Goal: Task Accomplishment & Management: Manage account settings

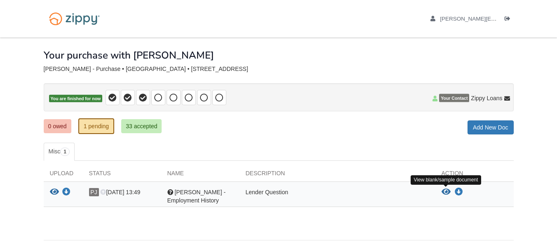
click at [446, 191] on icon "View Paige Johnson - Employment History" at bounding box center [446, 192] width 9 height 8
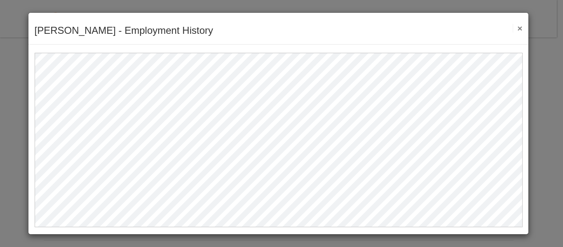
click at [517, 33] on div "Paige Johnson - Employment History Save Cancel Previous Document Next Document ×" at bounding box center [278, 29] width 501 height 32
click at [520, 29] on button "×" at bounding box center [517, 28] width 9 height 9
click at [520, 32] on button "×" at bounding box center [517, 28] width 9 height 9
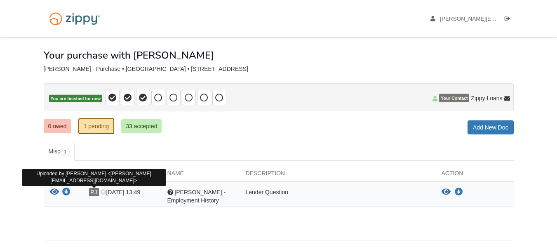
click at [96, 193] on span "PJ" at bounding box center [94, 192] width 10 height 8
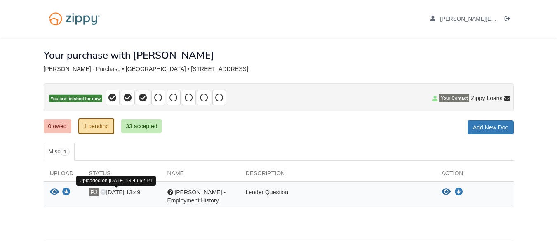
click at [119, 193] on span "[DATE] 13:49" at bounding box center [120, 192] width 40 height 7
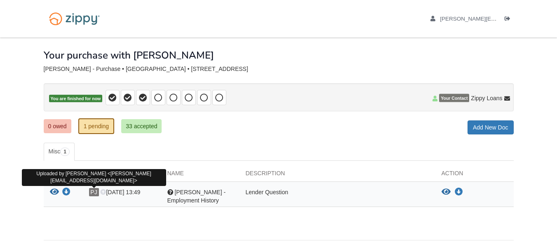
drag, startPoint x: 93, startPoint y: 192, endPoint x: 97, endPoint y: 195, distance: 5.0
click at [97, 195] on span "PJ" at bounding box center [94, 192] width 10 height 8
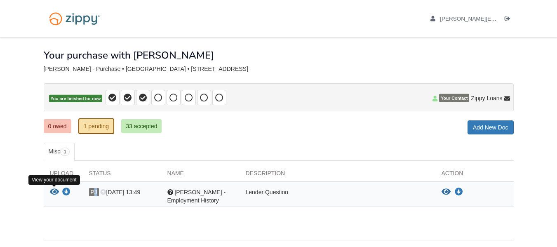
click at [53, 194] on icon "View Paige Johnson - Employment History" at bounding box center [54, 192] width 9 height 8
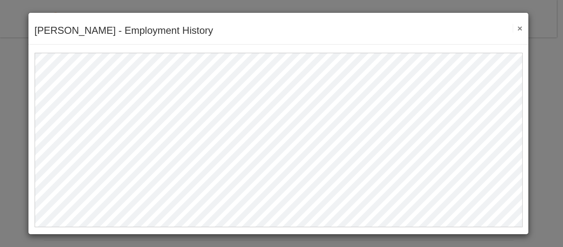
click at [521, 28] on button "×" at bounding box center [517, 28] width 9 height 9
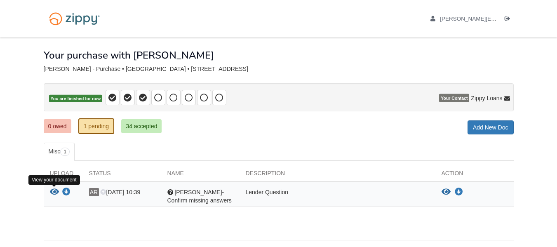
click at [53, 191] on icon "View Eli- Confirm missing answers" at bounding box center [54, 192] width 9 height 8
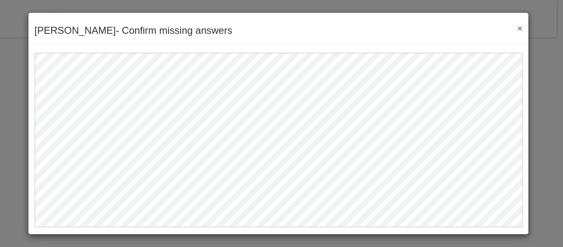
click at [518, 31] on button "×" at bounding box center [517, 28] width 9 height 9
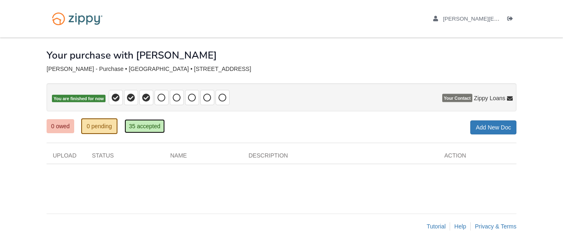
click at [140, 128] on link "35 accepted" at bounding box center [145, 126] width 40 height 14
